Goal: Leave review/rating: Leave review/rating

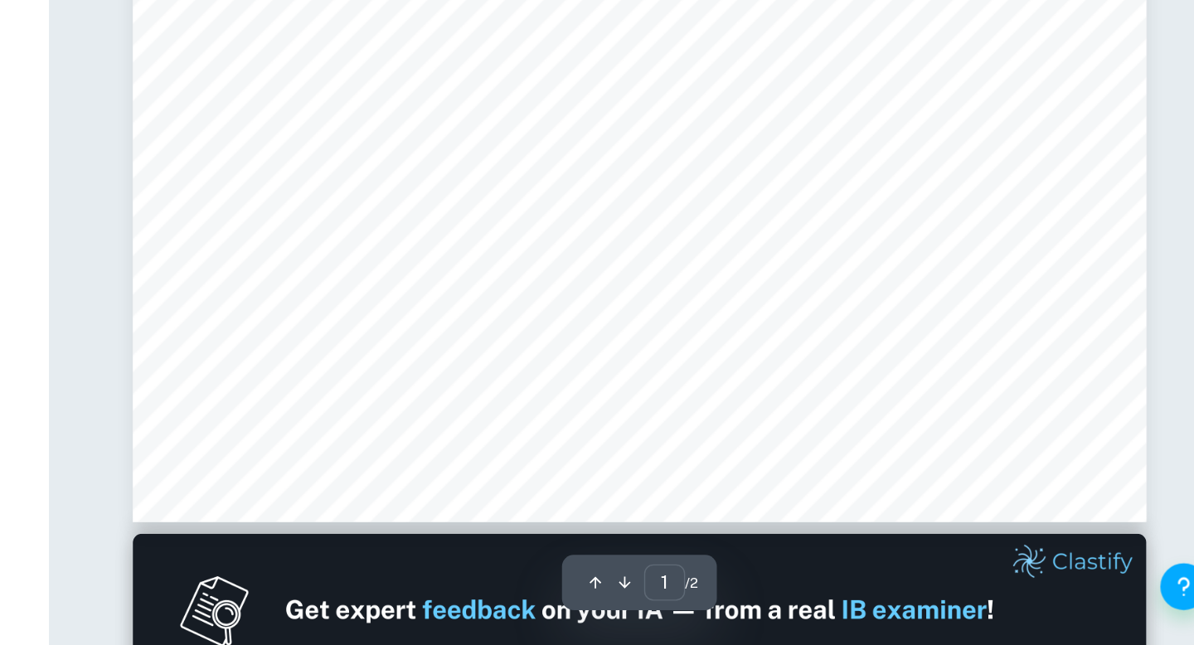
scroll to position [469, 0]
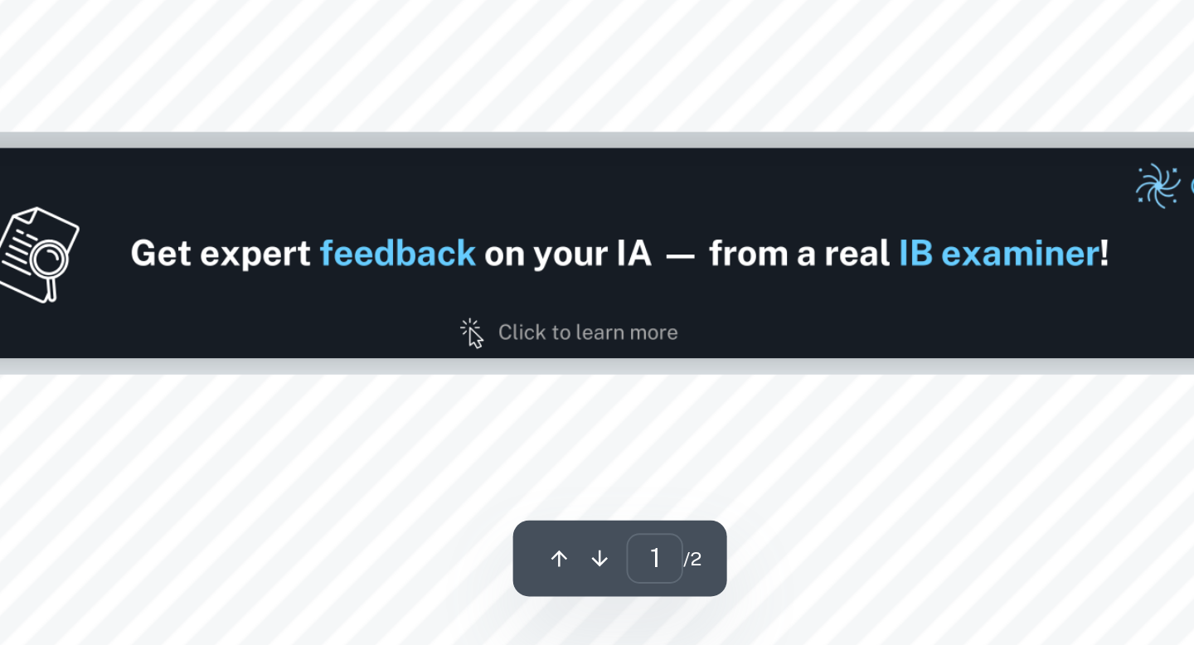
type input "2"
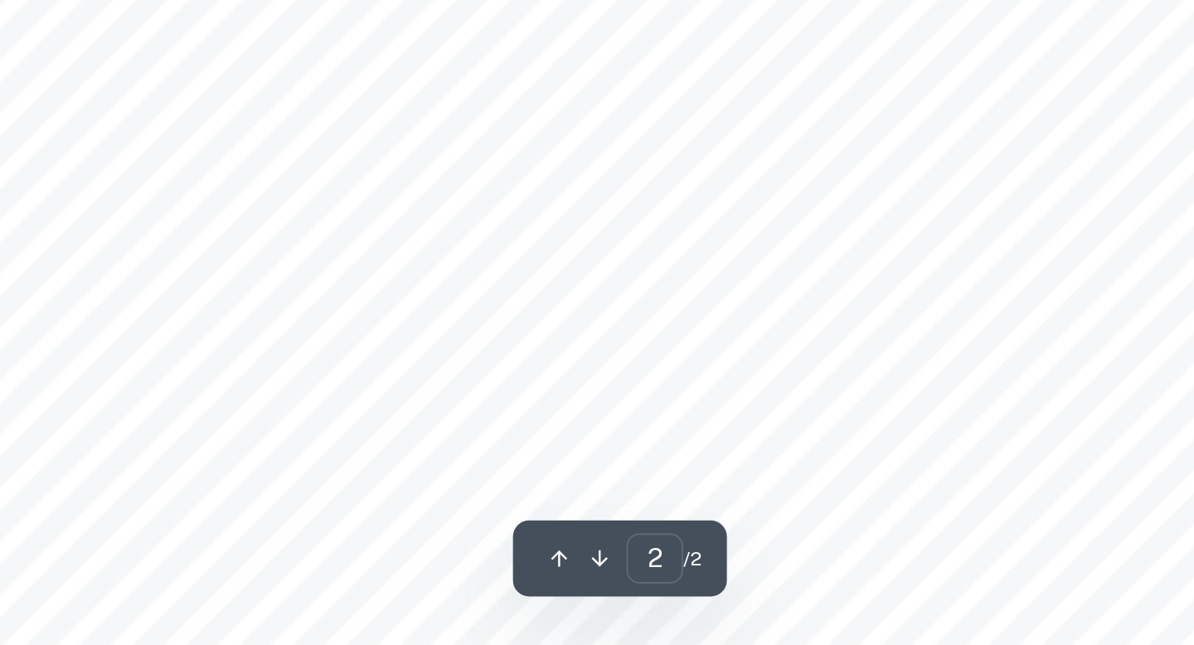
scroll to position [876, 0]
